Goal: Communication & Community: Answer question/provide support

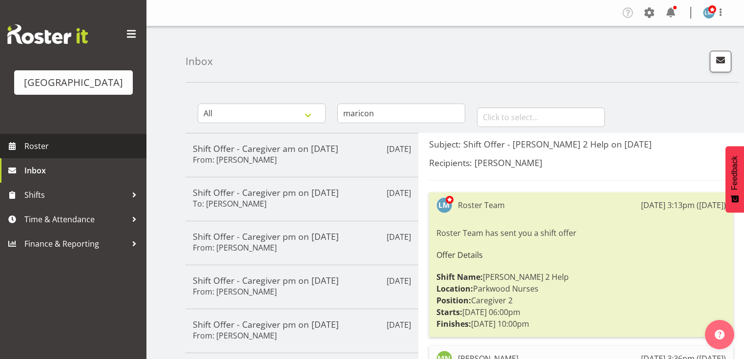
click at [46, 153] on span "Roster" at bounding box center [82, 146] width 117 height 15
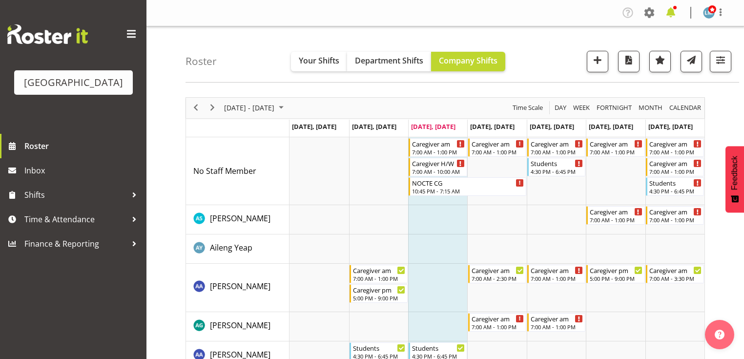
click at [667, 10] on span at bounding box center [671, 13] width 16 height 16
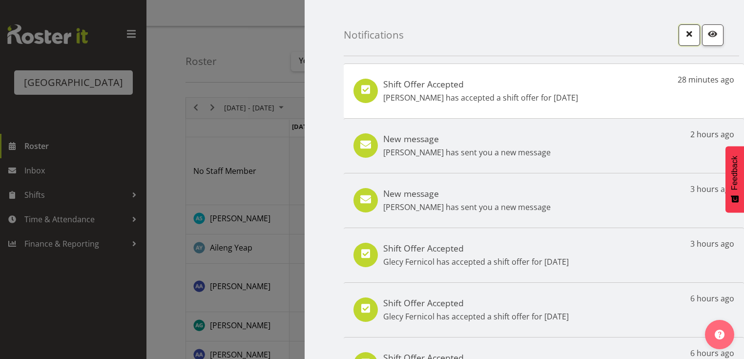
click at [683, 35] on span "button" at bounding box center [689, 33] width 13 height 13
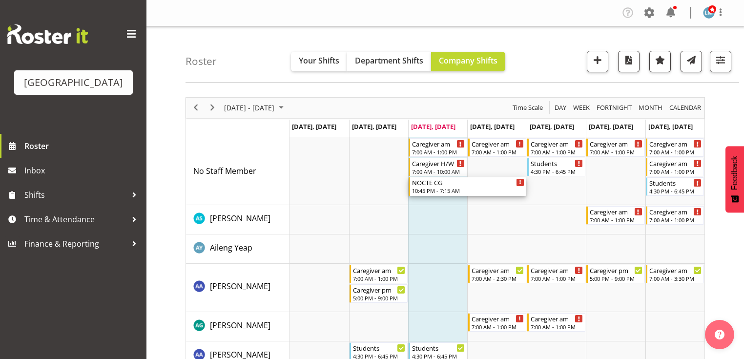
click at [425, 185] on div "NOCTE CG" at bounding box center [468, 182] width 112 height 10
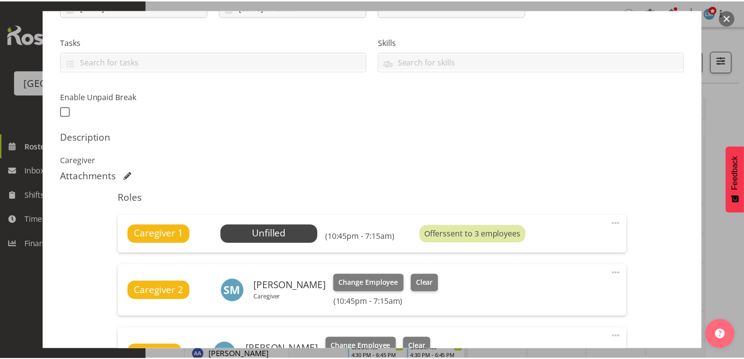
scroll to position [234, 0]
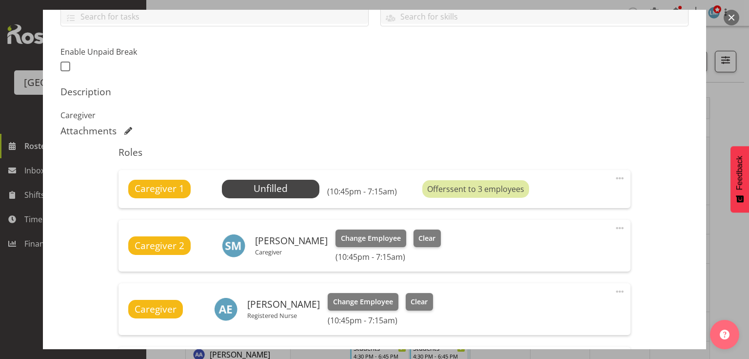
click at [728, 16] on button "button" at bounding box center [732, 18] width 16 height 16
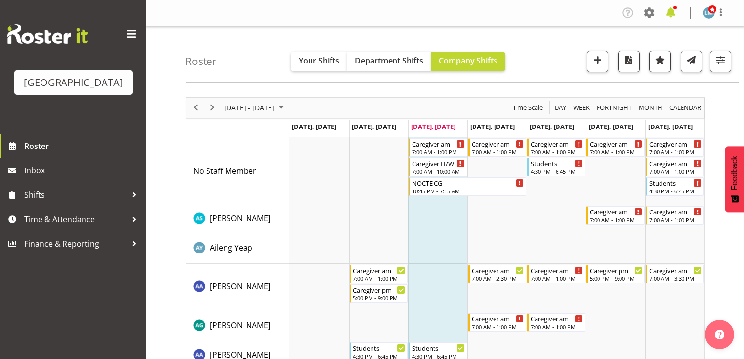
click at [665, 11] on span at bounding box center [671, 13] width 16 height 16
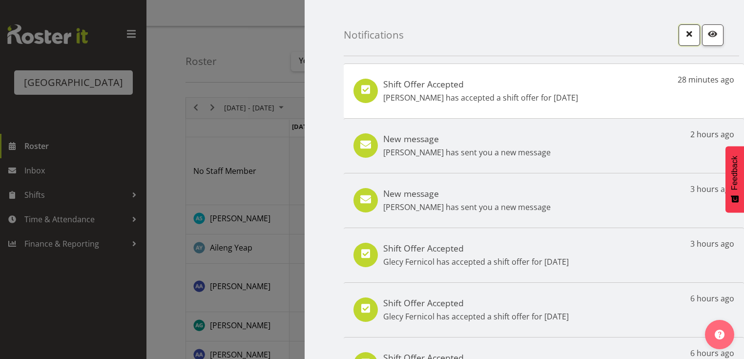
click at [684, 29] on span "button" at bounding box center [689, 33] width 13 height 13
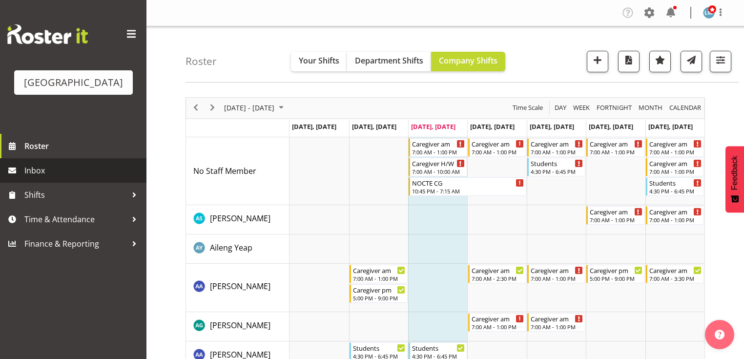
click at [51, 178] on span "Inbox" at bounding box center [82, 170] width 117 height 15
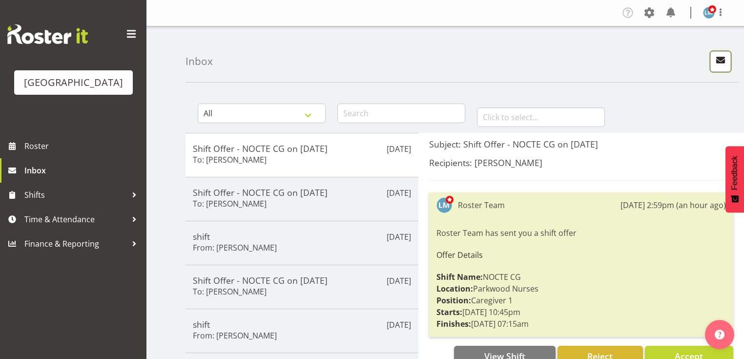
click at [721, 57] on span "button" at bounding box center [720, 60] width 13 height 13
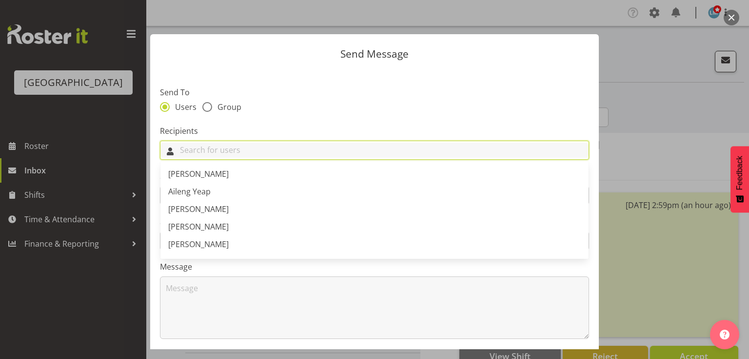
click at [295, 148] on input "text" at bounding box center [375, 149] width 428 height 15
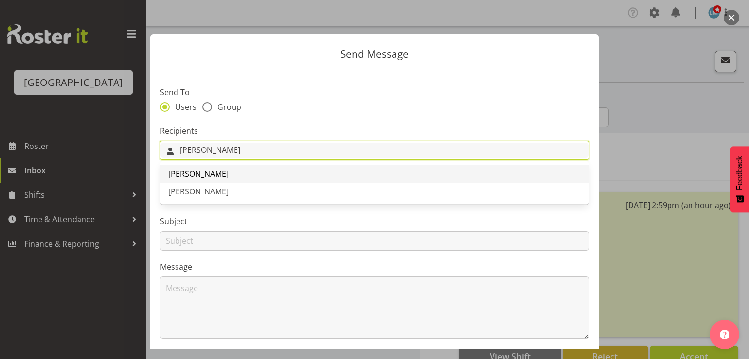
type input "Jen"
click at [180, 170] on span "[PERSON_NAME]" at bounding box center [198, 173] width 60 height 11
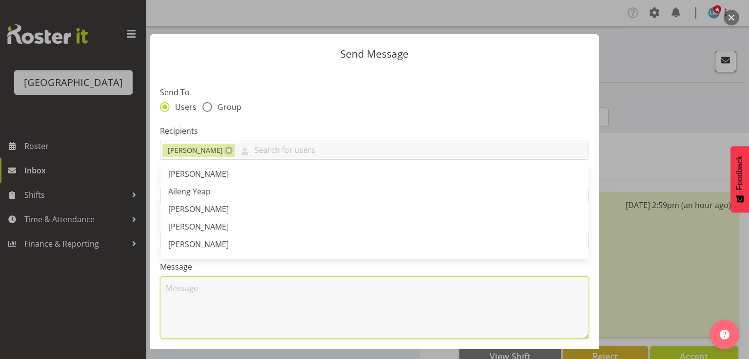
click at [256, 303] on textarea at bounding box center [374, 307] width 429 height 62
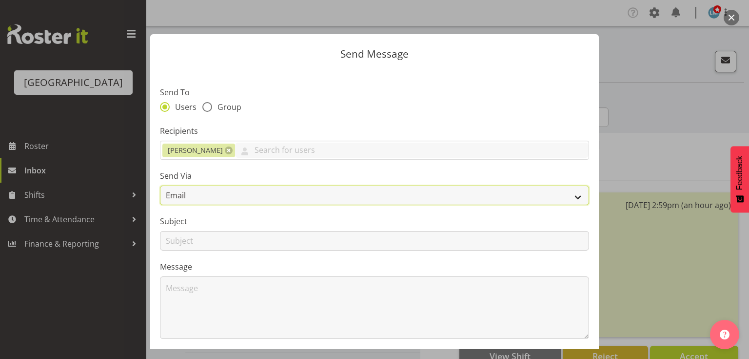
click at [574, 196] on select "Email SMS" at bounding box center [374, 195] width 429 height 20
select select "sms"
click at [160, 185] on select "Email SMS" at bounding box center [374, 195] width 429 height 20
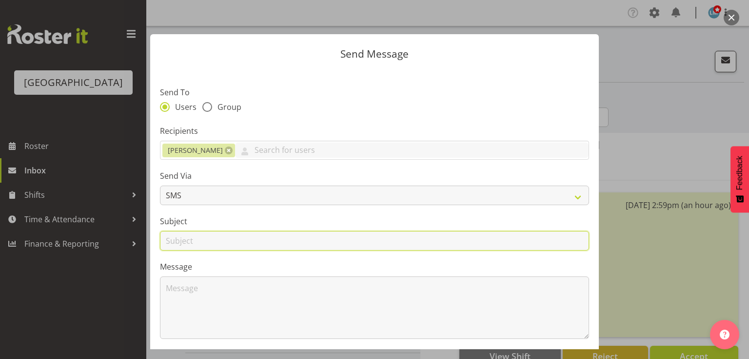
click at [180, 238] on input "text" at bounding box center [374, 241] width 429 height 20
type input "Shifts"
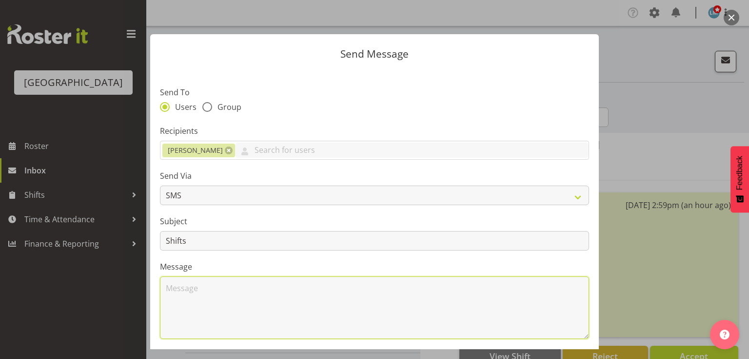
click at [219, 287] on textarea at bounding box center [374, 307] width 429 height 62
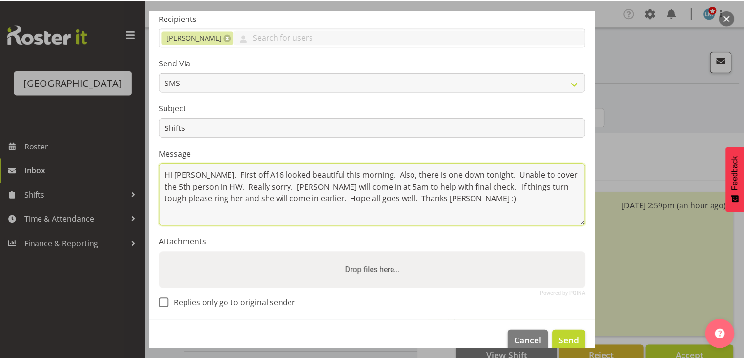
scroll to position [117, 0]
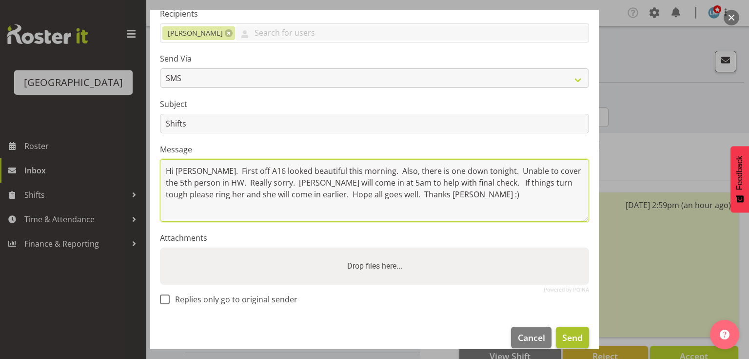
type textarea "Hi Jenny. First off A16 looked beautiful this morning. Also, there is one down …"
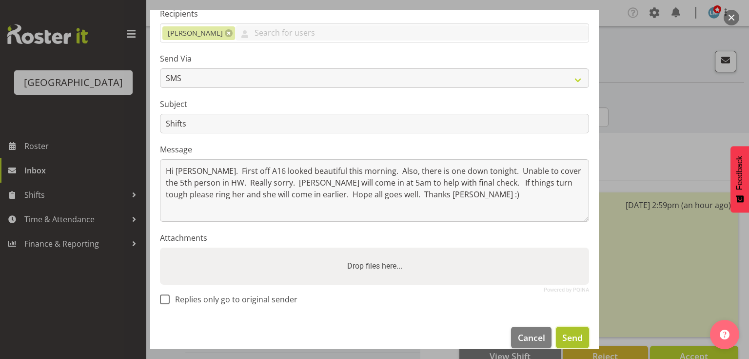
click at [563, 336] on span "Send" at bounding box center [573, 337] width 20 height 13
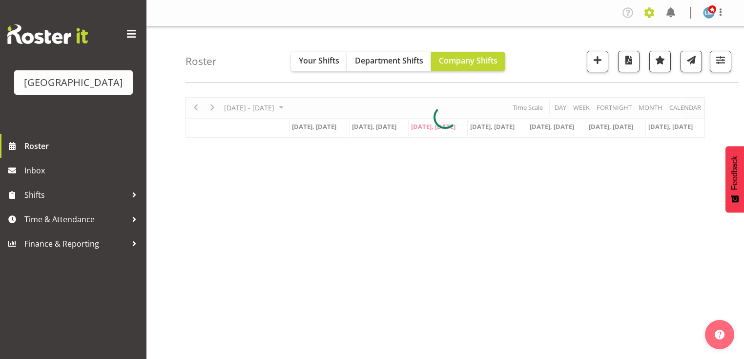
click at [649, 11] on span at bounding box center [649, 13] width 16 height 16
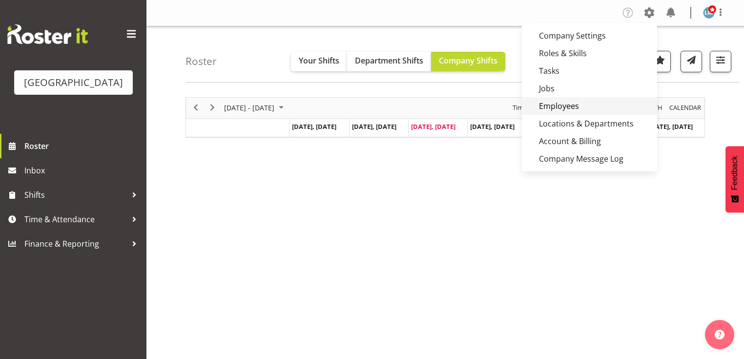
click at [562, 102] on link "Employees" at bounding box center [589, 106] width 135 height 18
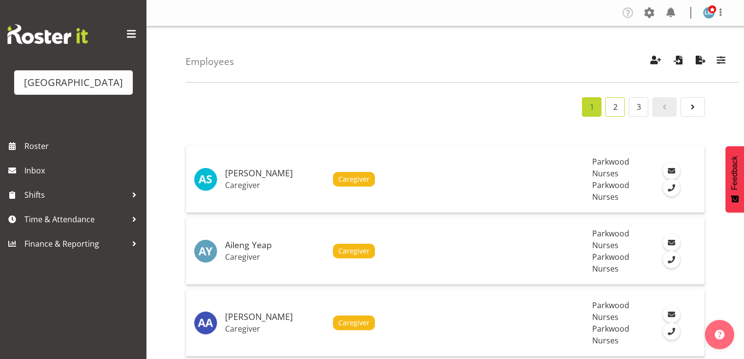
click at [614, 108] on link "2" at bounding box center [615, 107] width 20 height 20
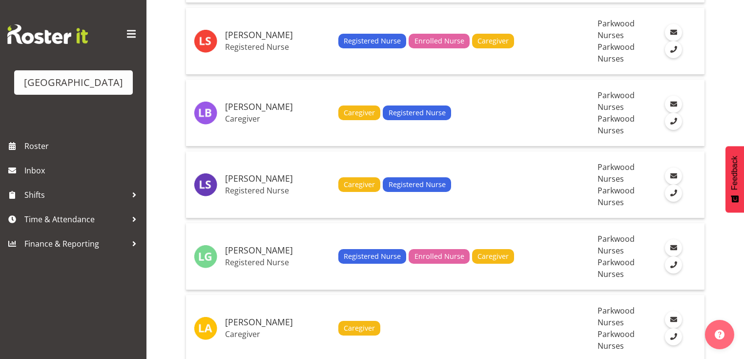
scroll to position [859, 0]
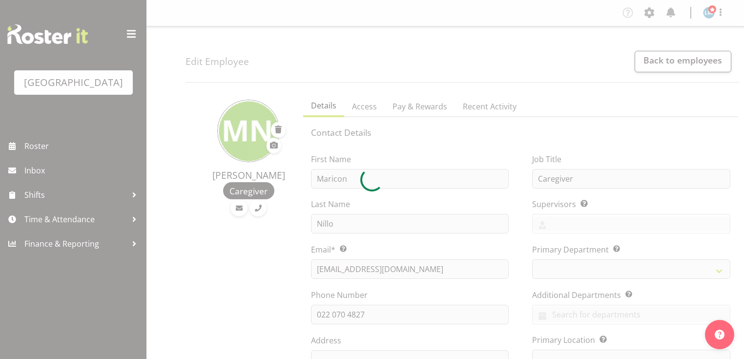
select select "TimelineWeek"
select select
select select "102"
select select "104"
